Goal: Find specific page/section: Find specific page/section

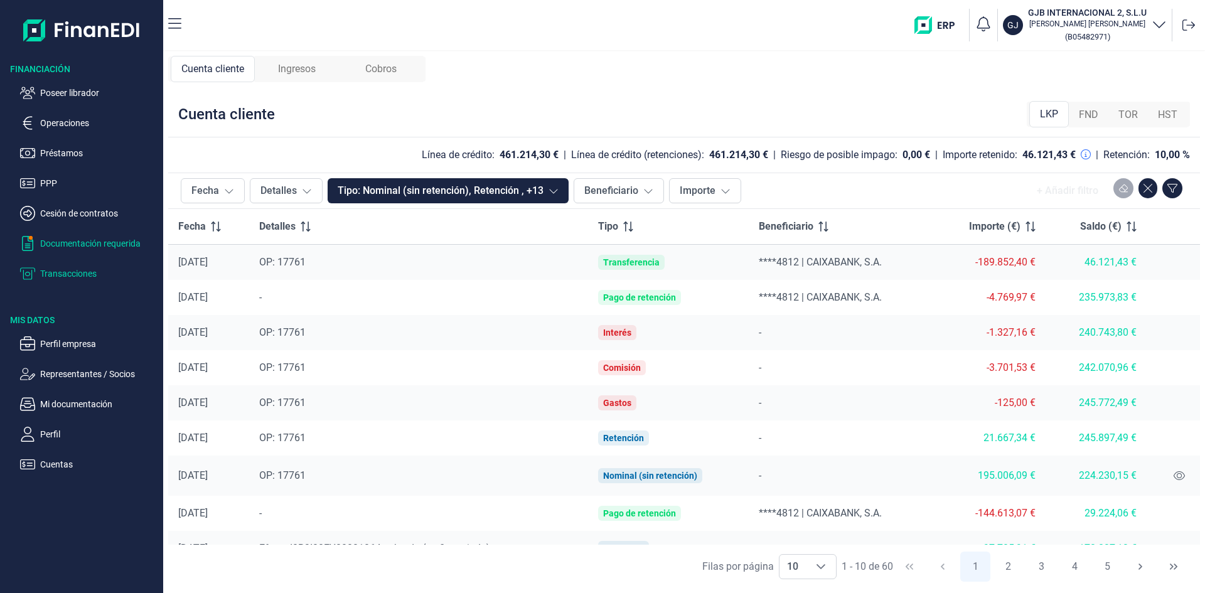
click at [105, 243] on p "Documentación requerida" at bounding box center [99, 243] width 118 height 15
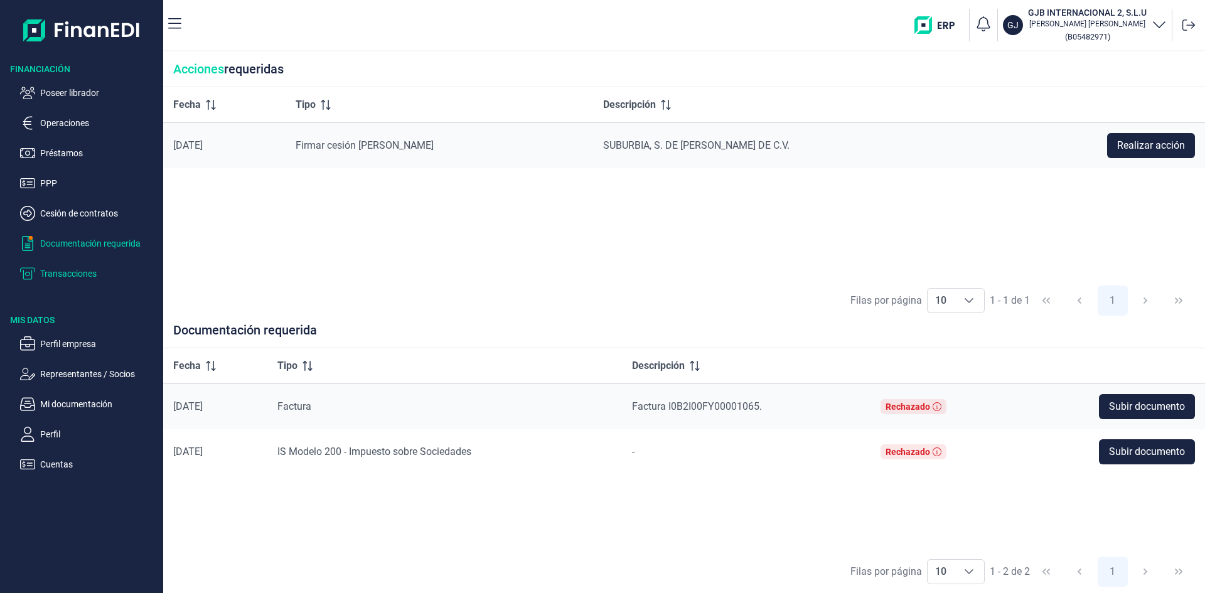
click at [89, 271] on p "Transacciones" at bounding box center [99, 273] width 118 height 15
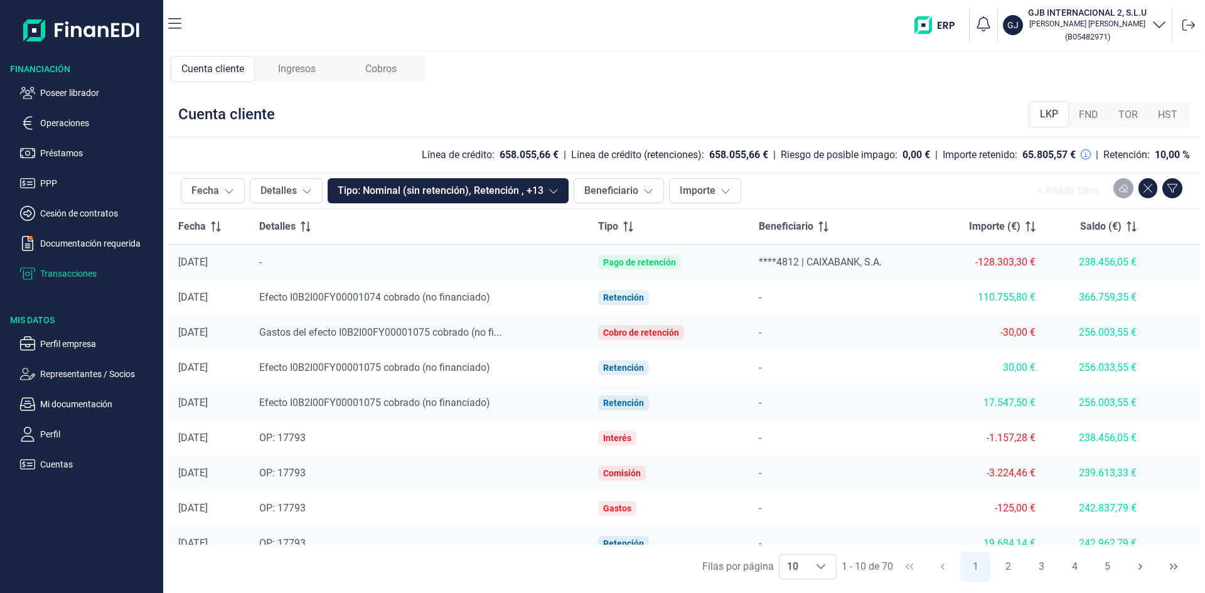
click at [302, 72] on span "Ingresos" at bounding box center [297, 68] width 38 height 15
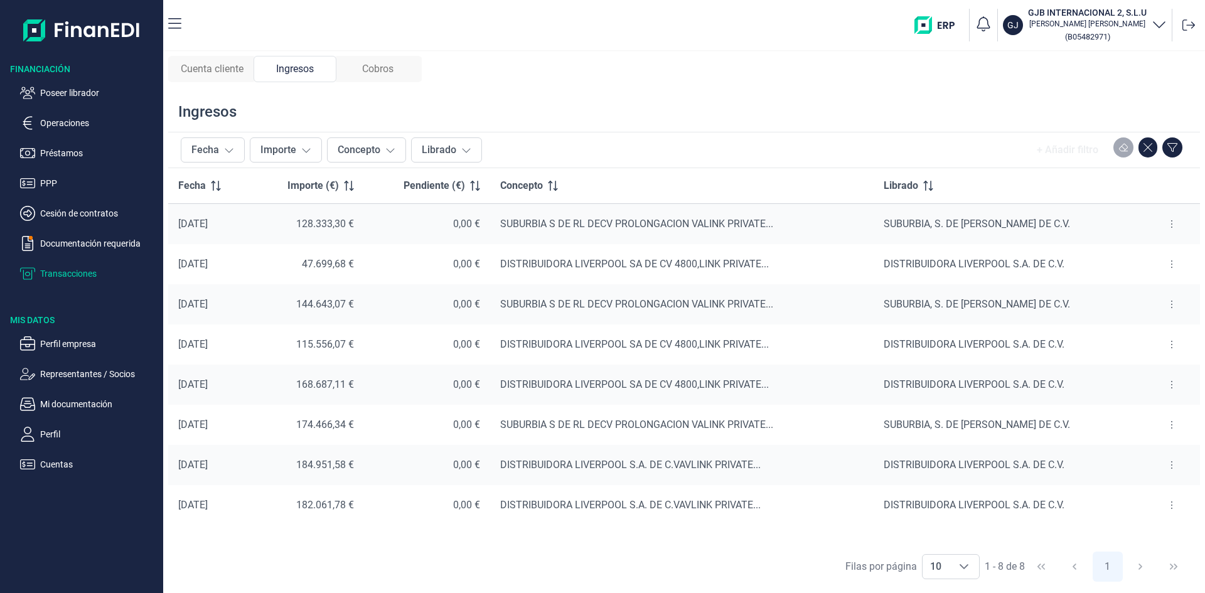
click at [223, 74] on span "Cuenta cliente" at bounding box center [212, 68] width 63 height 15
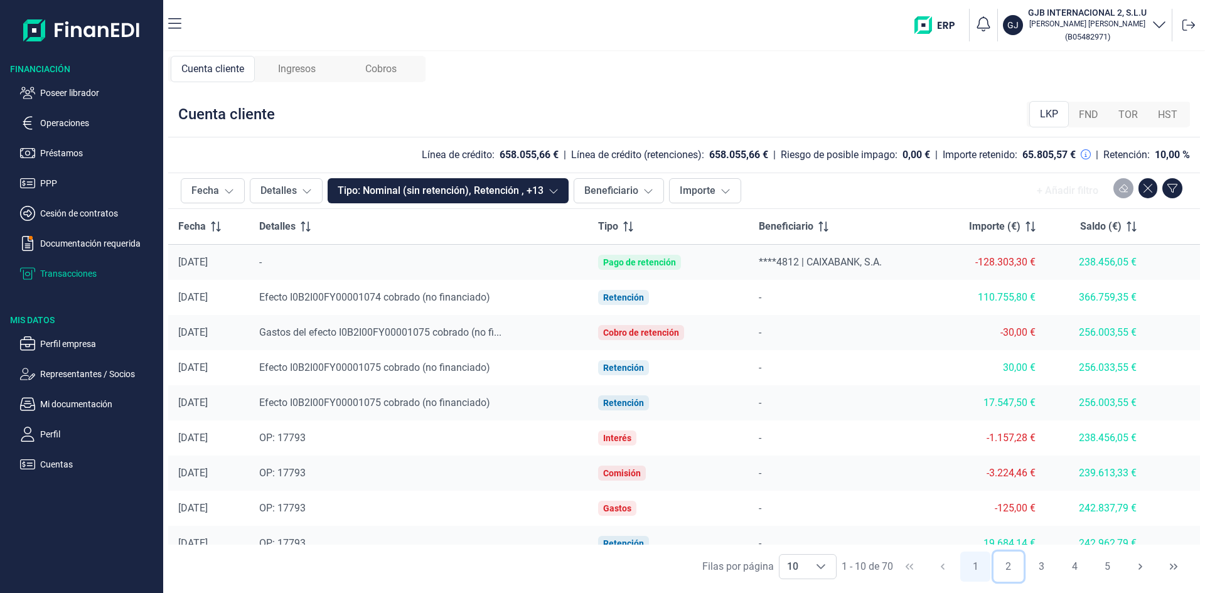
click at [1005, 565] on button "2" at bounding box center [1008, 566] width 30 height 30
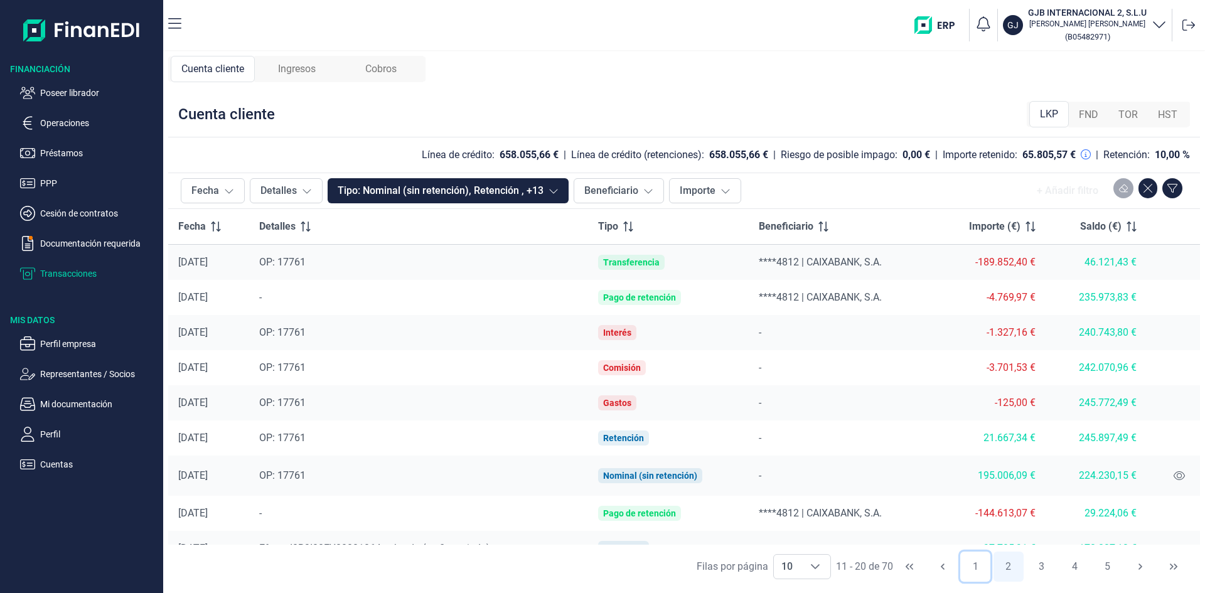
click at [974, 567] on button "1" at bounding box center [975, 566] width 30 height 30
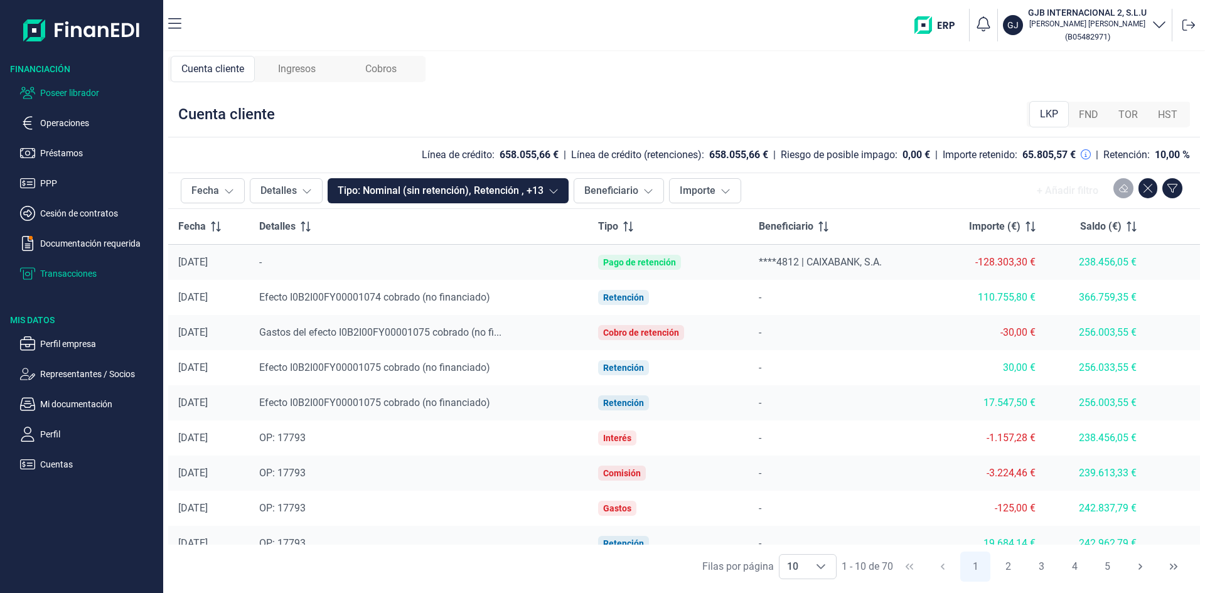
click at [87, 93] on p "Poseer librador" at bounding box center [99, 92] width 118 height 15
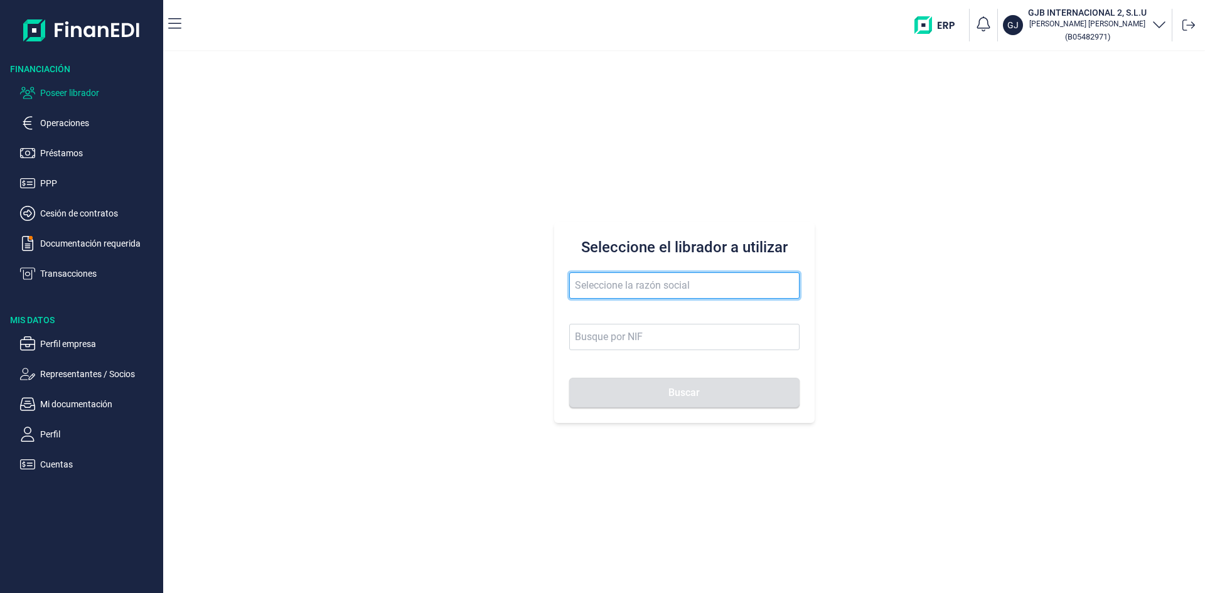
click at [610, 288] on input "text" at bounding box center [684, 285] width 230 height 26
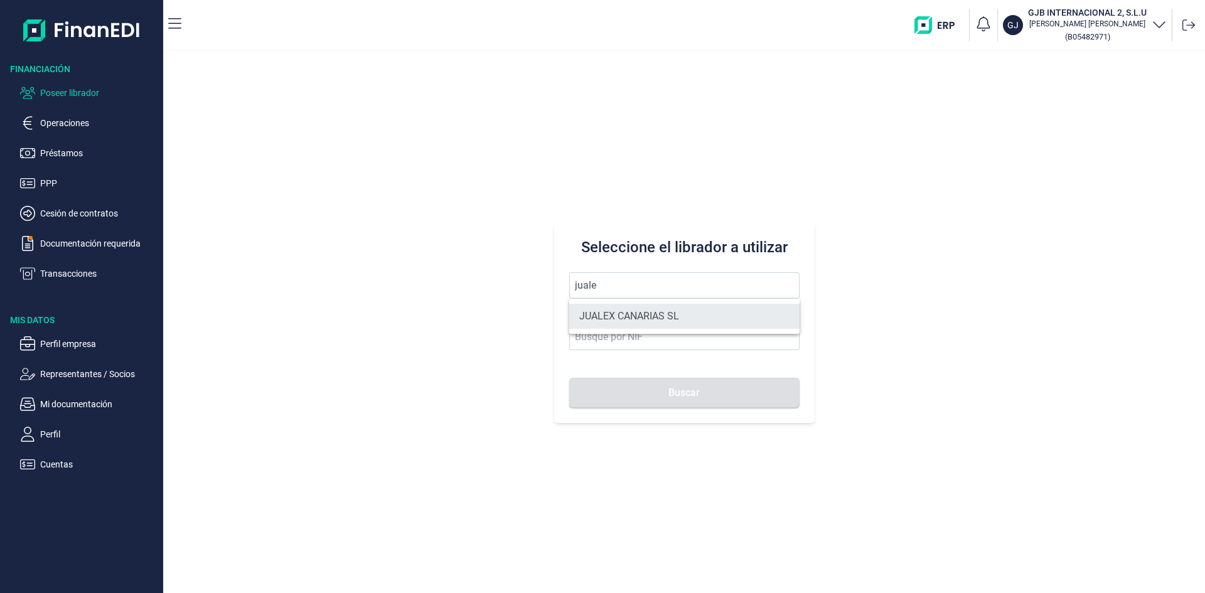
click at [622, 312] on li "JUALEX CANARIAS SL" at bounding box center [684, 316] width 230 height 25
type input "JUALEX CANARIAS SL"
type input "B76526797"
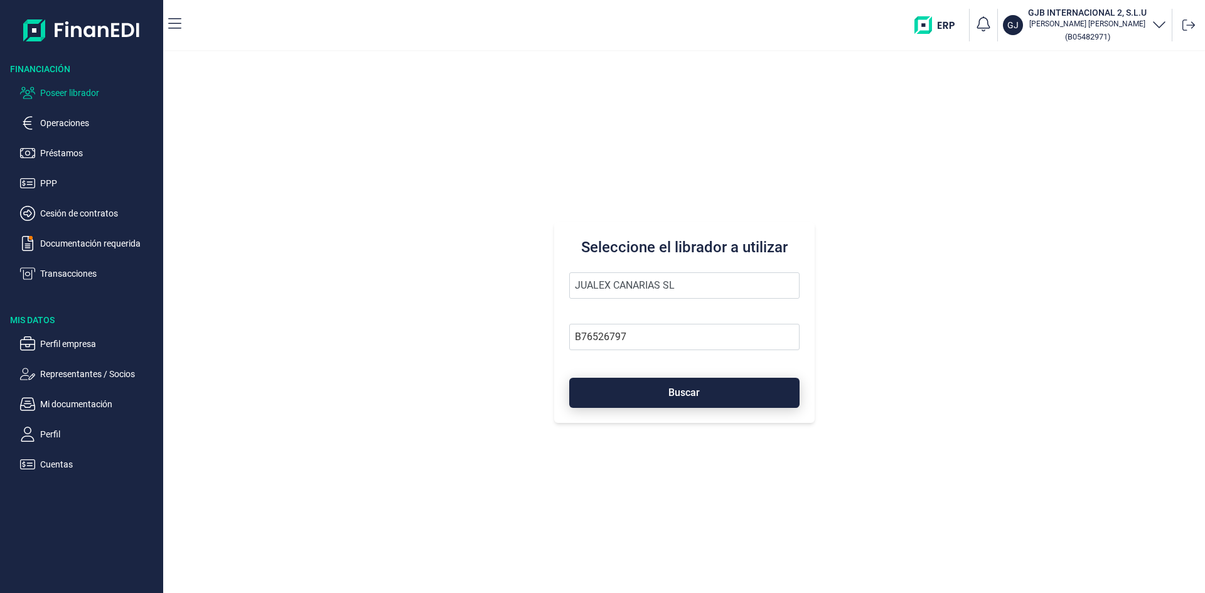
click at [664, 391] on button "Buscar" at bounding box center [684, 393] width 230 height 30
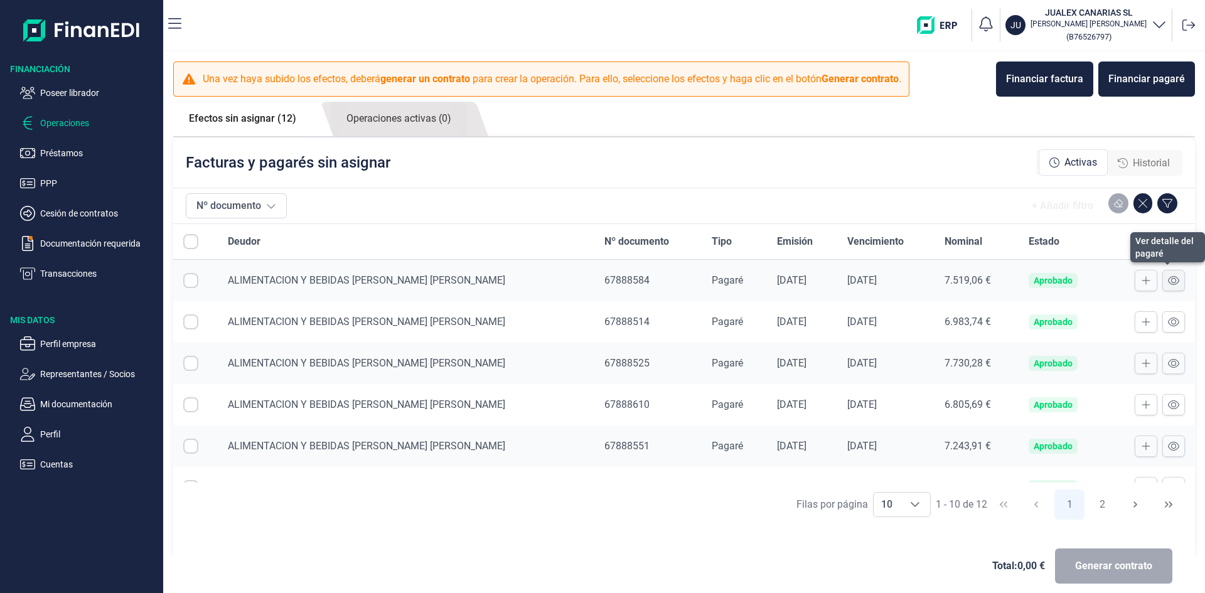
click at [1168, 282] on icon at bounding box center [1173, 280] width 11 height 10
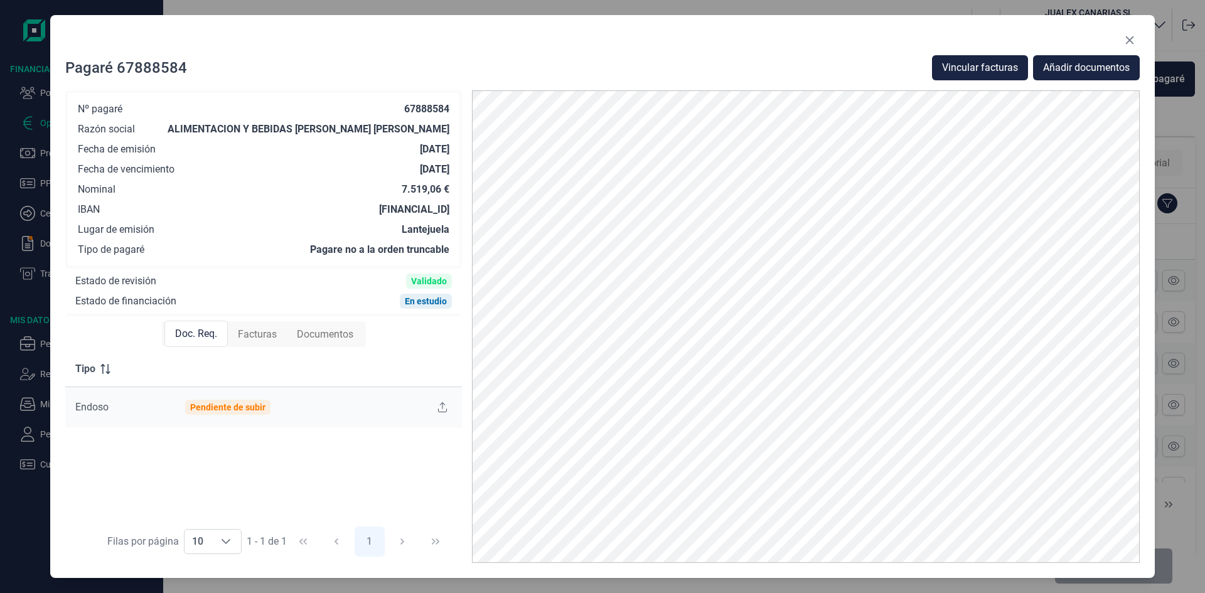
click at [338, 335] on span "Documentos" at bounding box center [325, 334] width 56 height 15
click at [266, 338] on span "Facturas" at bounding box center [256, 334] width 39 height 15
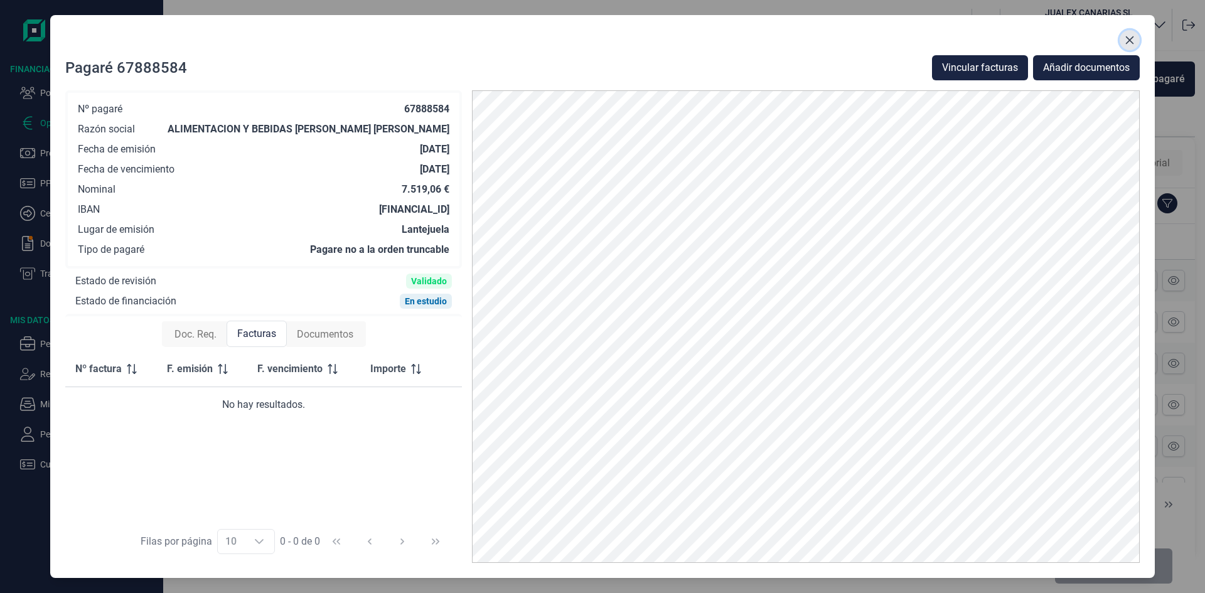
click at [1129, 42] on icon "Close" at bounding box center [1129, 40] width 10 height 10
